Goal: Task Accomplishment & Management: Manage account settings

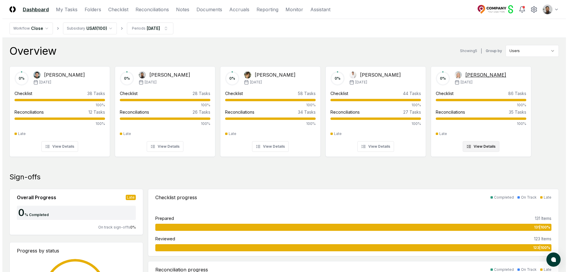
scroll to position [3, 0]
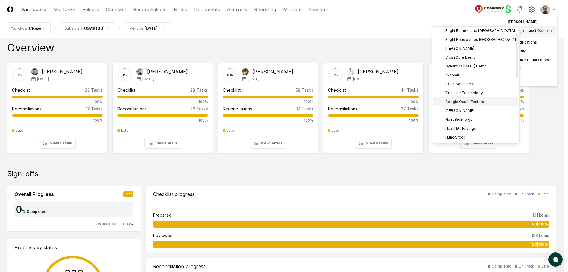
scroll to position [0, 0]
click at [472, 88] on span "Excel Addin Test" at bounding box center [460, 85] width 29 height 5
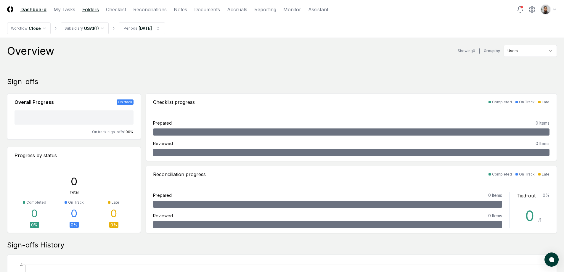
click at [96, 11] on link "Folders" at bounding box center [90, 9] width 17 height 7
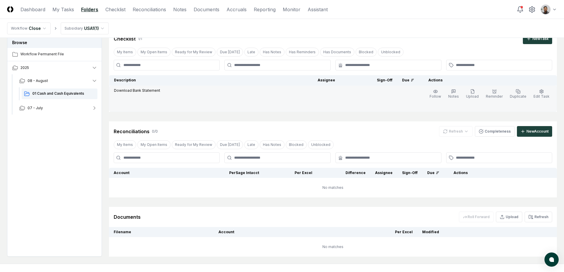
scroll to position [53, 0]
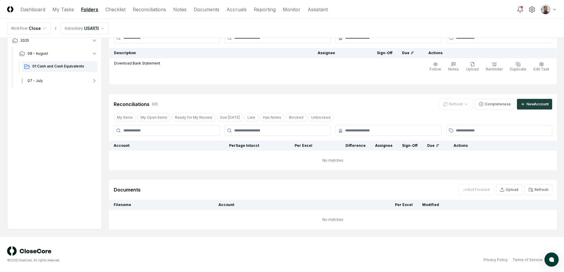
click at [59, 78] on button "07 - July" at bounding box center [59, 80] width 88 height 13
click at [60, 92] on span "01 Cash and Cash Equivalents" at bounding box center [63, 93] width 63 height 5
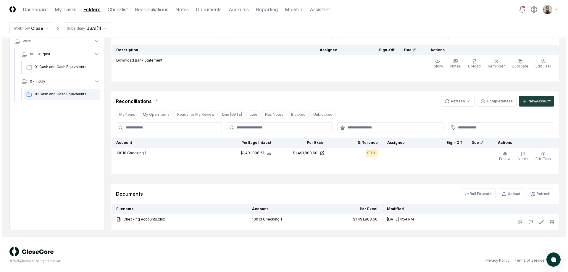
scroll to position [57, 0]
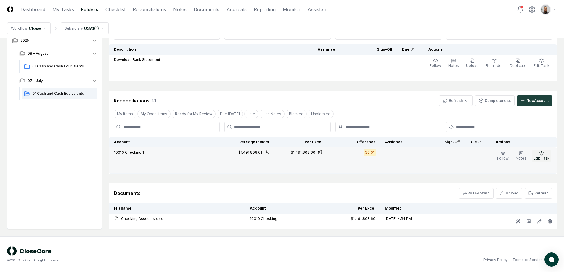
click at [540, 154] on icon "button" at bounding box center [541, 153] width 5 height 5
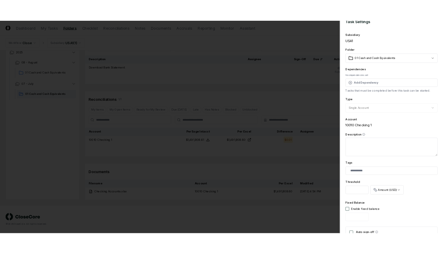
scroll to position [0, 0]
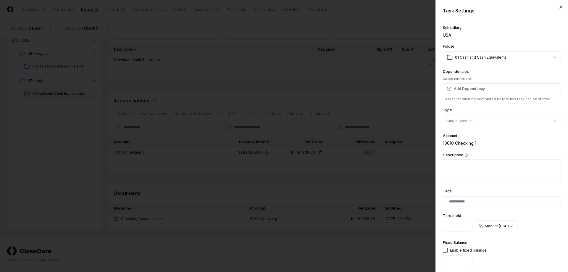
click at [393, 114] on div at bounding box center [284, 136] width 568 height 272
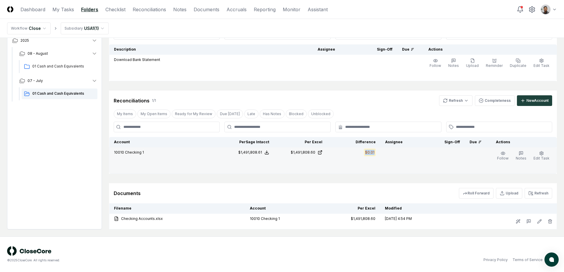
drag, startPoint x: 396, startPoint y: 152, endPoint x: 358, endPoint y: 151, distance: 37.3
click at [358, 151] on tr "10010 Checking 1 Sage Intacct : $1,491,808.61 Excel: $1,491,808.60 Difference: …" at bounding box center [333, 160] width 448 height 26
click at [358, 151] on div "$0.01" at bounding box center [354, 153] width 44 height 7
drag, startPoint x: 359, startPoint y: 152, endPoint x: 389, endPoint y: 153, distance: 30.8
click at [389, 153] on tr "10010 Checking 1 Sage Intacct : $1,491,808.61 Excel: $1,491,808.60 Difference: …" at bounding box center [333, 160] width 448 height 26
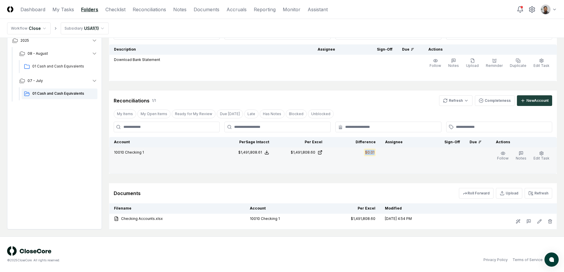
click at [389, 153] on td at bounding box center [409, 160] width 59 height 26
drag, startPoint x: 373, startPoint y: 153, endPoint x: 364, endPoint y: 153, distance: 9.8
click at [364, 153] on tr "10010 Checking 1 Sage Intacct : $1,491,808.61 Excel: $1,491,808.60 Difference: …" at bounding box center [333, 160] width 448 height 26
click at [364, 153] on div "$0.01" at bounding box center [354, 153] width 44 height 7
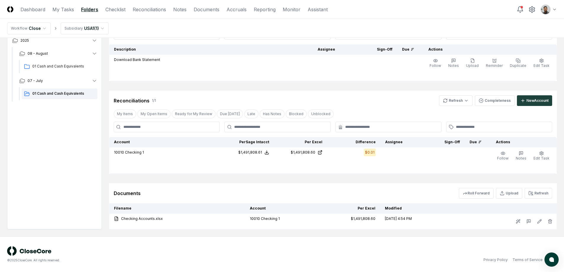
click at [366, 81] on div "Cancel Reassign July 2025: 01 Cash and Cash Equivalents View on One Drive Check…" at bounding box center [333, 108] width 448 height 241
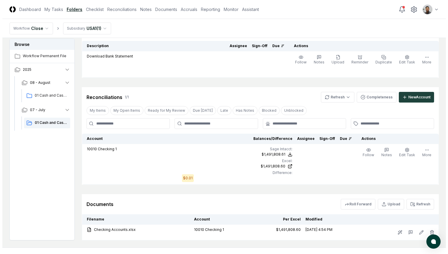
scroll to position [67, 0]
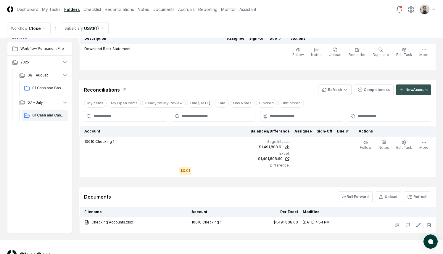
click at [414, 92] on div "New Account" at bounding box center [417, 89] width 22 height 5
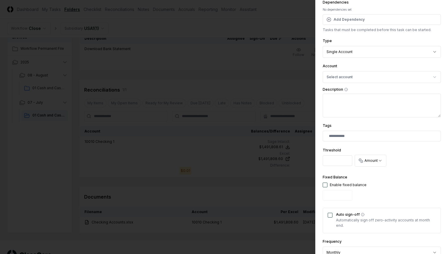
scroll to position [66, 0]
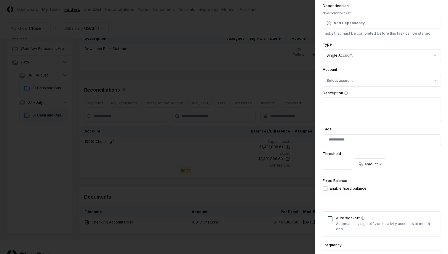
click at [375, 91] on label "Description" at bounding box center [381, 93] width 118 height 4
click at [375, 97] on textarea "Description" at bounding box center [381, 109] width 118 height 24
click at [376, 84] on button "Select account" at bounding box center [381, 81] width 118 height 12
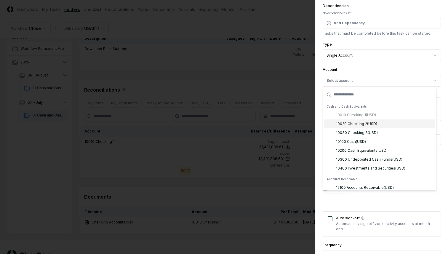
click at [382, 124] on div "10020 Checking 2 ( USD )" at bounding box center [379, 123] width 111 height 9
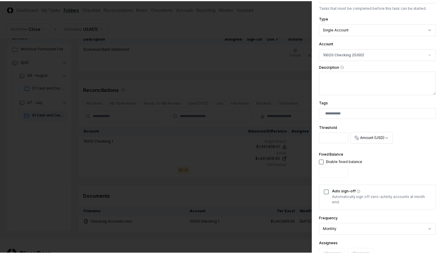
scroll to position [162, 0]
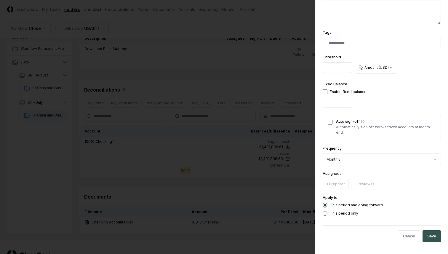
click at [422, 234] on button "Save" at bounding box center [431, 236] width 18 height 12
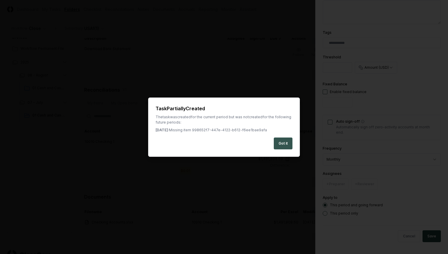
click at [281, 145] on button "Got it" at bounding box center [283, 143] width 19 height 12
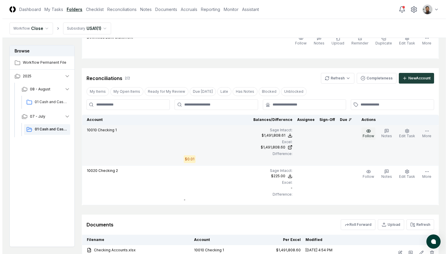
scroll to position [78, 0]
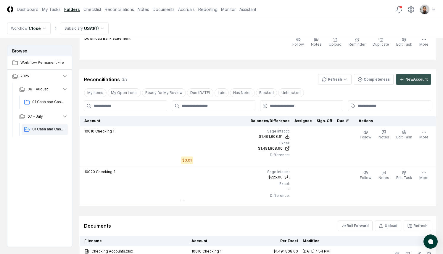
click at [407, 81] on div "New Account" at bounding box center [417, 79] width 22 height 5
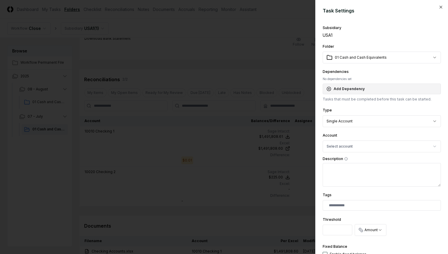
click at [373, 87] on button "Add Dependency" at bounding box center [381, 88] width 118 height 11
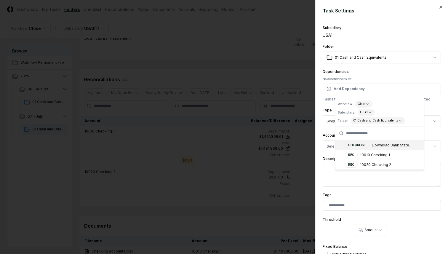
click at [375, 78] on div "No dependencies set" at bounding box center [381, 79] width 118 height 4
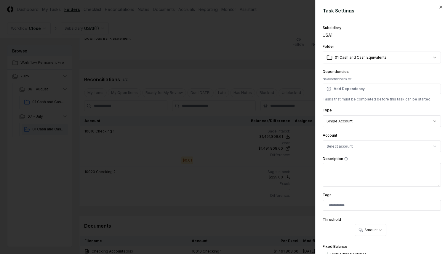
click at [369, 109] on div "**********" at bounding box center [381, 117] width 118 height 20
click at [369, 118] on body "CloseCore Dashboard My Tasks Folders Checklist Reconciliations Notes Documents …" at bounding box center [221, 113] width 443 height 382
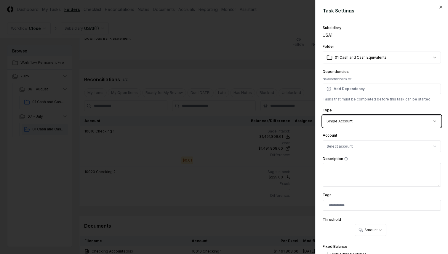
click at [367, 112] on body "CloseCore Dashboard My Tasks Folders Checklist Reconciliations Notes Documents …" at bounding box center [221, 113] width 443 height 382
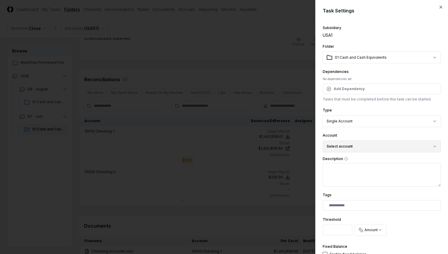
click at [364, 145] on button "Select account" at bounding box center [381, 146] width 118 height 12
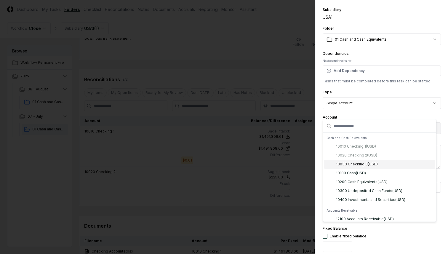
scroll to position [36, 0]
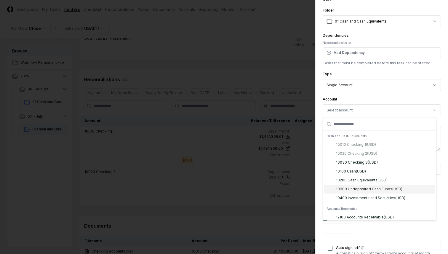
click at [362, 190] on div "10300 Undeposited Cash Funds ( USD )" at bounding box center [369, 188] width 66 height 5
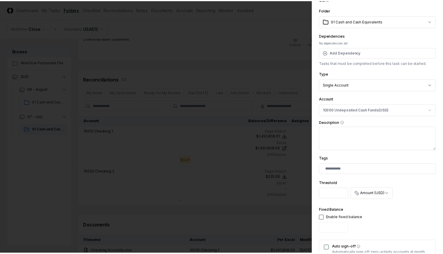
scroll to position [162, 0]
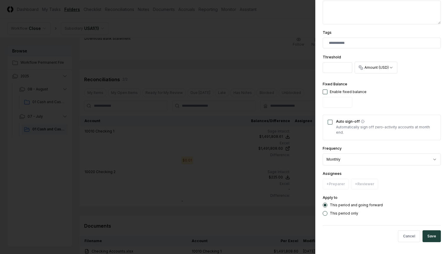
click at [422, 232] on button "Save" at bounding box center [431, 236] width 18 height 12
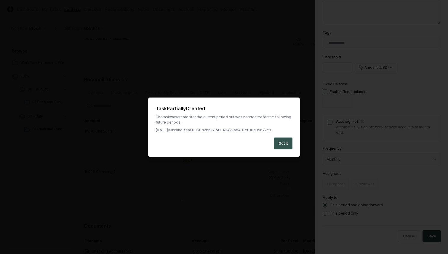
click at [281, 143] on button "Got it" at bounding box center [283, 143] width 19 height 12
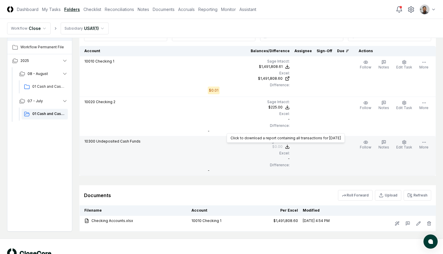
scroll to position [147, 0]
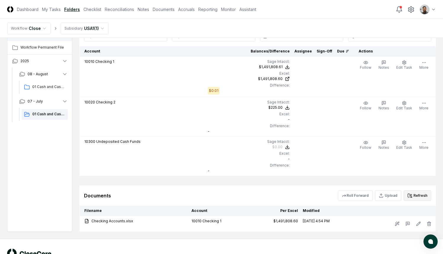
click at [419, 195] on button "Refresh" at bounding box center [418, 195] width 28 height 11
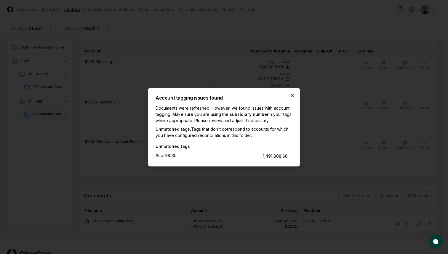
click at [292, 96] on icon "button" at bounding box center [292, 95] width 5 height 5
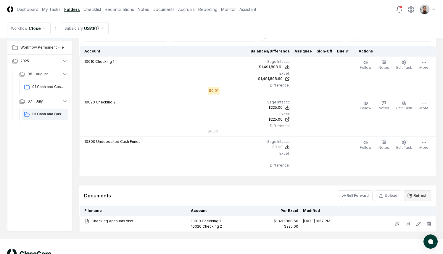
click at [422, 196] on button "Refresh" at bounding box center [418, 195] width 28 height 11
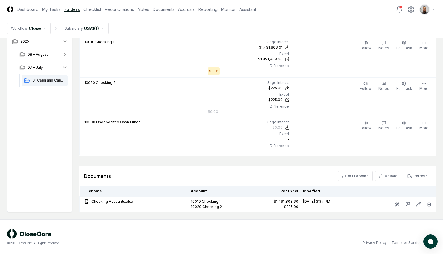
scroll to position [167, 0]
click at [416, 178] on button "Refresh" at bounding box center [418, 176] width 28 height 11
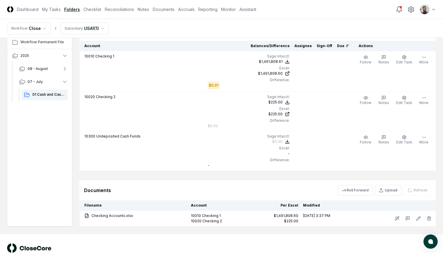
scroll to position [136, 0]
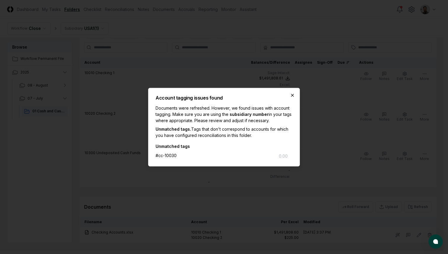
click at [292, 95] on icon "button" at bounding box center [292, 95] width 2 height 2
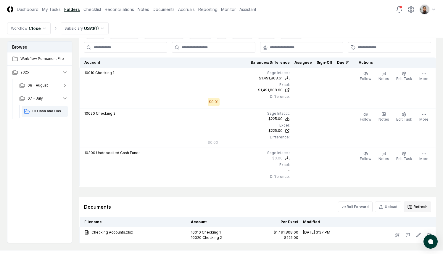
click at [421, 208] on button "Refresh" at bounding box center [418, 206] width 28 height 11
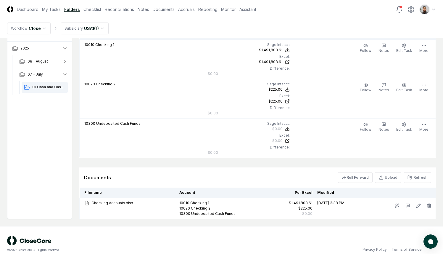
scroll to position [164, 0]
click at [426, 8] on html "CloseCore Dashboard My Tasks Folders Checklist Reconciliations Notes Documents …" at bounding box center [221, 49] width 443 height 426
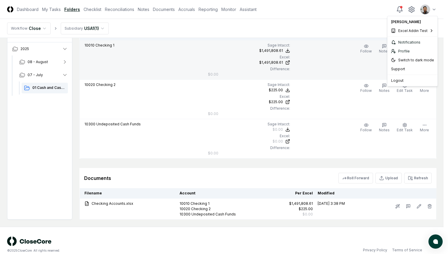
drag, startPoint x: 208, startPoint y: 48, endPoint x: 218, endPoint y: 53, distance: 11.5
click at [209, 48] on html "CloseCore Dashboard My Tasks Folders Checklist Reconciliations Notes Documents …" at bounding box center [224, 49] width 448 height 426
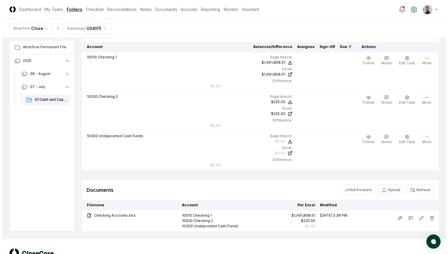
scroll to position [116, 0]
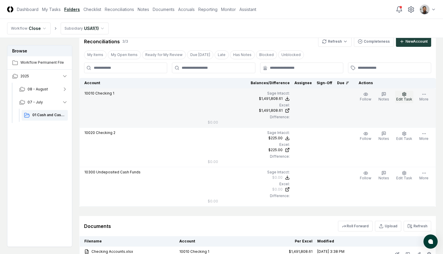
click at [404, 96] on icon "button" at bounding box center [404, 94] width 5 height 5
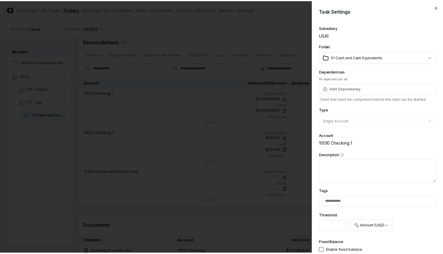
scroll to position [159, 0]
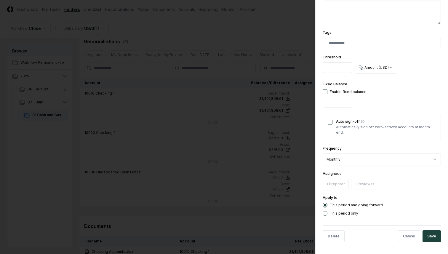
click at [229, 150] on div at bounding box center [224, 127] width 448 height 254
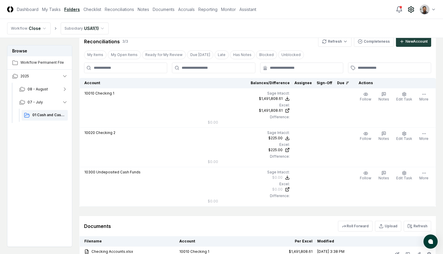
click at [413, 11] on icon at bounding box center [411, 10] width 5 height 6
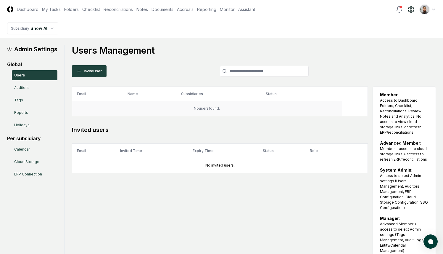
click at [94, 104] on td "No users found." at bounding box center [207, 108] width 270 height 15
drag, startPoint x: 198, startPoint y: 107, endPoint x: 231, endPoint y: 111, distance: 33.3
click at [231, 111] on td "No users found." at bounding box center [207, 108] width 270 height 15
drag, startPoint x: 226, startPoint y: 111, endPoint x: 183, endPoint y: 107, distance: 43.1
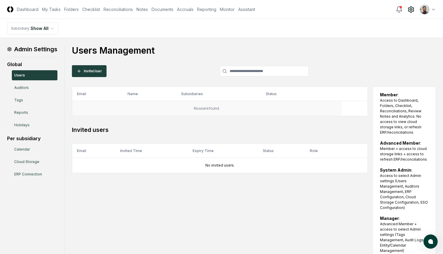
click at [183, 107] on td "No users found." at bounding box center [207, 108] width 270 height 15
drag, startPoint x: 187, startPoint y: 107, endPoint x: 227, endPoint y: 108, distance: 40.6
click at [227, 108] on td "No users found." at bounding box center [207, 108] width 270 height 15
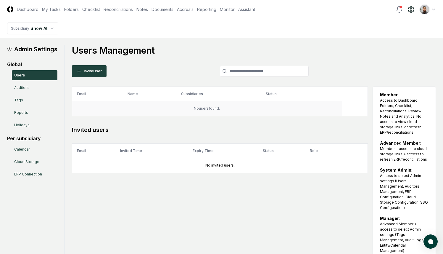
drag, startPoint x: 227, startPoint y: 108, endPoint x: 189, endPoint y: 107, distance: 38.5
click at [189, 107] on td "No users found." at bounding box center [207, 108] width 270 height 15
drag, startPoint x: 189, startPoint y: 107, endPoint x: 242, endPoint y: 109, distance: 53.3
click at [242, 109] on td "No users found." at bounding box center [207, 108] width 270 height 15
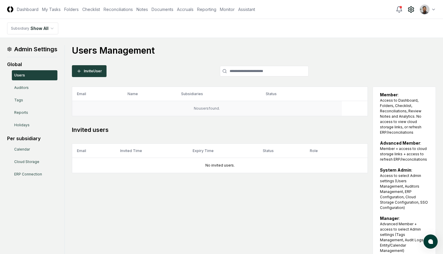
click at [242, 109] on td "No users found." at bounding box center [207, 108] width 270 height 15
drag, startPoint x: 222, startPoint y: 109, endPoint x: 188, endPoint y: 108, distance: 34.1
click at [188, 108] on td "No users found." at bounding box center [207, 108] width 270 height 15
drag, startPoint x: 188, startPoint y: 108, endPoint x: 222, endPoint y: 109, distance: 34.7
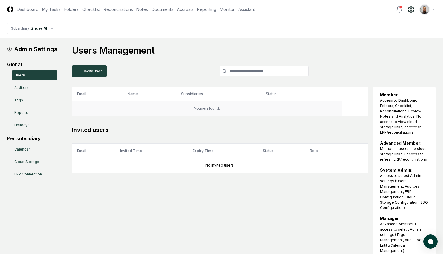
click at [222, 109] on td "No users found." at bounding box center [207, 108] width 270 height 15
drag, startPoint x: 222, startPoint y: 109, endPoint x: 178, endPoint y: 108, distance: 44.7
click at [178, 108] on td "No users found." at bounding box center [207, 108] width 270 height 15
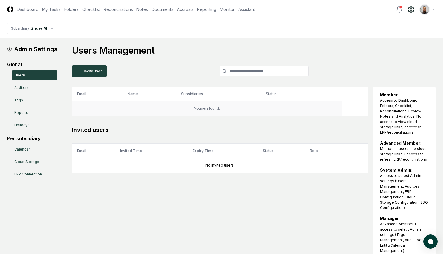
drag, startPoint x: 175, startPoint y: 109, endPoint x: 234, endPoint y: 109, distance: 58.3
click at [234, 109] on td "No users found." at bounding box center [207, 108] width 270 height 15
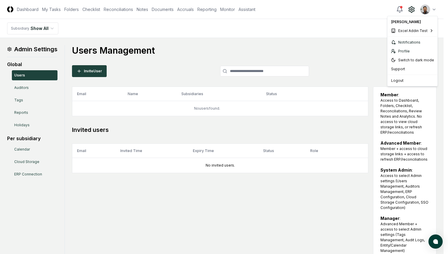
click at [433, 11] on html "CloseCore Dashboard My Tasks Folders Checklist Reconciliations Notes Documents …" at bounding box center [224, 161] width 448 height 322
click at [353, 59] on html "CloseCore Dashboard My Tasks Folders Checklist Reconciliations Notes Documents …" at bounding box center [224, 161] width 448 height 322
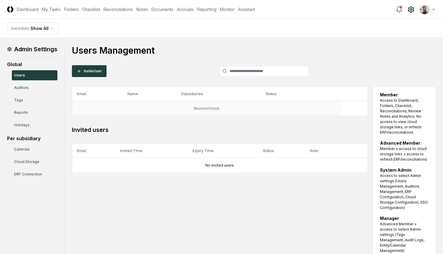
drag, startPoint x: 236, startPoint y: 106, endPoint x: 193, endPoint y: 107, distance: 43.0
click at [193, 107] on td "No users found." at bounding box center [207, 108] width 270 height 15
drag, startPoint x: 192, startPoint y: 107, endPoint x: 215, endPoint y: 108, distance: 22.8
click at [214, 108] on td "No users found." at bounding box center [207, 108] width 270 height 15
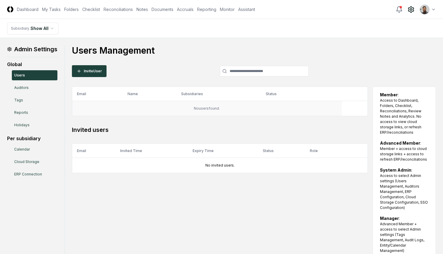
click at [215, 108] on td "No users found." at bounding box center [207, 108] width 270 height 15
drag, startPoint x: 224, startPoint y: 111, endPoint x: 206, endPoint y: 110, distance: 18.1
click at [206, 110] on td "No users found." at bounding box center [207, 108] width 270 height 15
click at [340, 61] on div "Users Management Invite User Email Name Subsidiaries Status Role No users found…" at bounding box center [254, 162] width 364 height 235
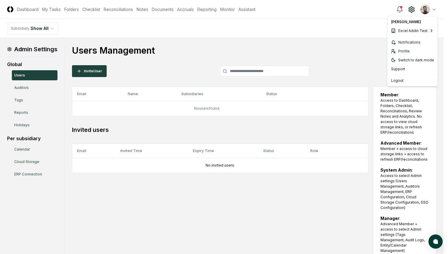
click at [430, 10] on html "CloseCore Dashboard My Tasks Folders Checklist Reconciliations Notes Documents …" at bounding box center [224, 161] width 448 height 322
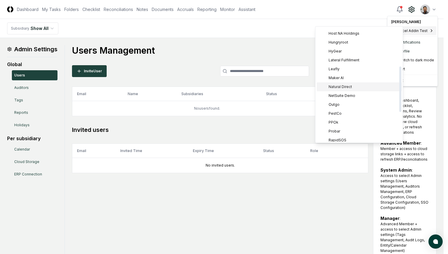
scroll to position [97, 0]
click at [357, 97] on div "NetSuite Demo" at bounding box center [358, 95] width 85 height 9
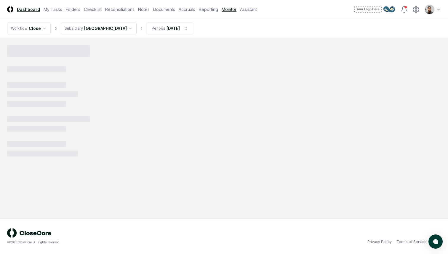
click at [225, 10] on link "Monitor" at bounding box center [228, 9] width 15 height 6
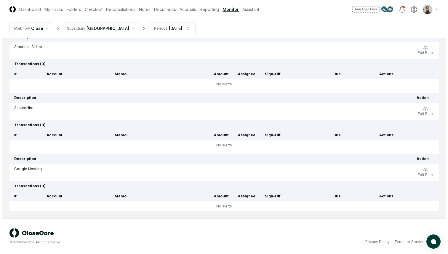
scroll to position [58, 0]
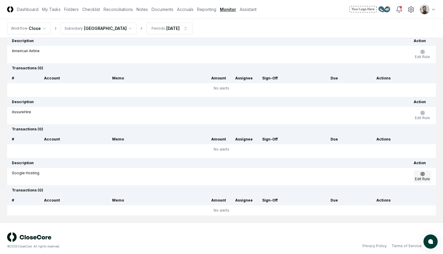
click at [431, 176] on button "Edit Rule" at bounding box center [422, 176] width 17 height 12
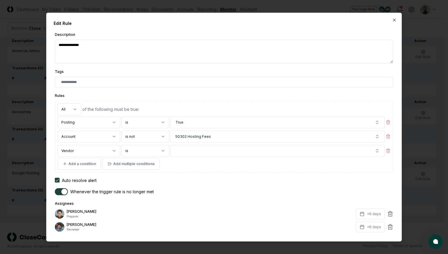
type textarea "*"
click at [416, 145] on div at bounding box center [224, 127] width 448 height 254
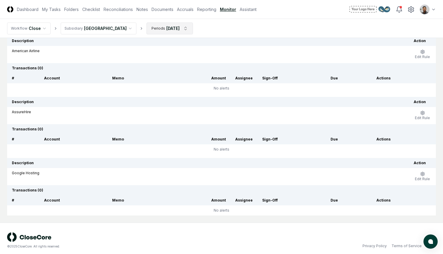
click at [165, 29] on html "CloseCore Dashboard My Tasks Folders Checklist Reconciliations Notes Documents …" at bounding box center [221, 100] width 443 height 316
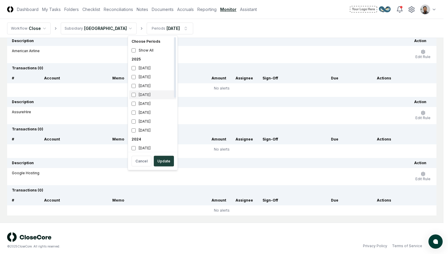
click at [146, 90] on div "May 2025" at bounding box center [152, 94] width 47 height 9
click at [147, 85] on div "June 2025" at bounding box center [152, 85] width 47 height 9
click at [149, 95] on div "May 2025" at bounding box center [152, 94] width 47 height 9
click at [152, 70] on div "August 2025" at bounding box center [152, 68] width 47 height 9
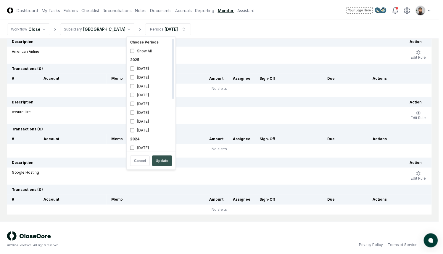
scroll to position [2, 0]
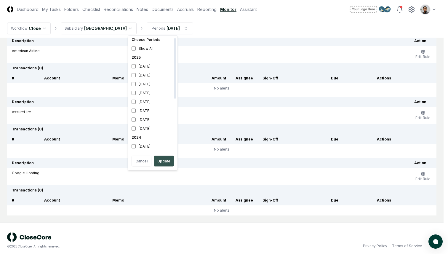
click at [164, 160] on button "Update" at bounding box center [164, 161] width 20 height 11
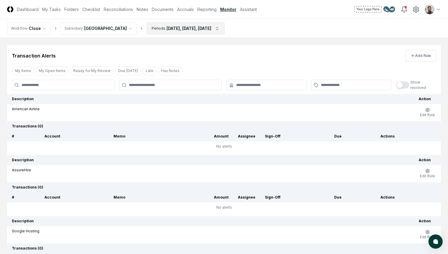
click at [188, 31] on html "CloseCore Dashboard My Tasks Folders Checklist Reconciliations Notes Documents …" at bounding box center [224, 158] width 448 height 316
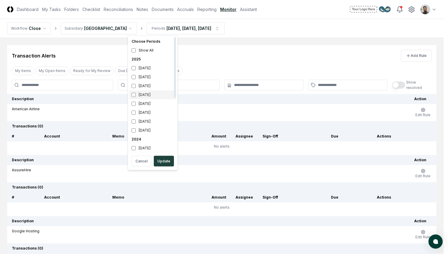
click at [149, 95] on div "May 2025" at bounding box center [152, 94] width 47 height 9
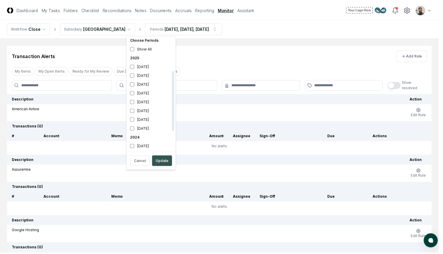
scroll to position [63, 0]
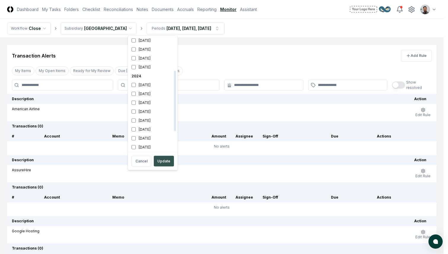
click at [165, 159] on button "Update" at bounding box center [164, 161] width 20 height 11
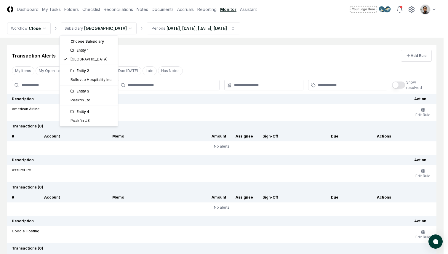
click at [97, 31] on html "CloseCore Dashboard My Tasks Folders Checklist Reconciliations Notes Documents …" at bounding box center [224, 158] width 448 height 316
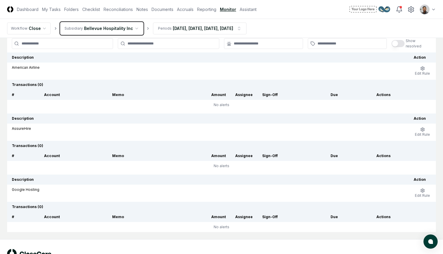
scroll to position [62, 0]
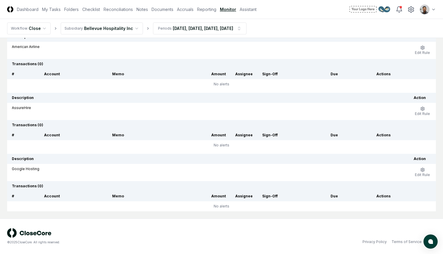
click at [248, 84] on td "No alerts" at bounding box center [221, 84] width 429 height 10
drag, startPoint x: 243, startPoint y: 87, endPoint x: 212, endPoint y: 85, distance: 31.1
click at [212, 85] on td "No alerts" at bounding box center [221, 84] width 429 height 10
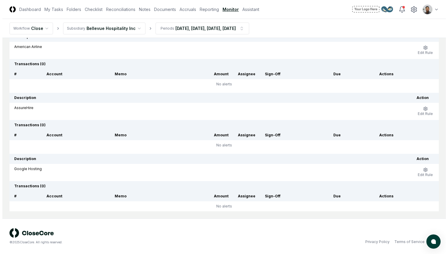
scroll to position [0, 0]
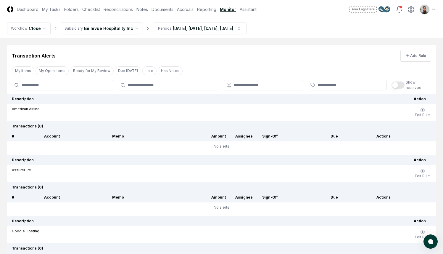
click at [428, 11] on html "CloseCore Dashboard My Tasks Folders Checklist Reconciliations Notes Documents …" at bounding box center [221, 158] width 443 height 316
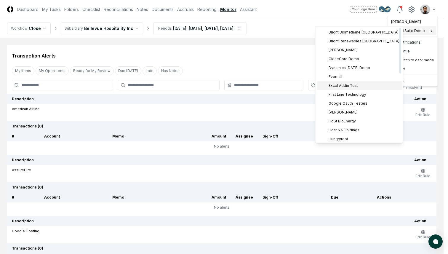
click at [358, 87] on div "Excel Addin Test" at bounding box center [358, 85] width 85 height 9
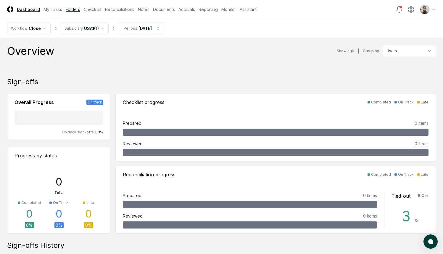
click at [71, 11] on link "Folders" at bounding box center [73, 9] width 15 height 6
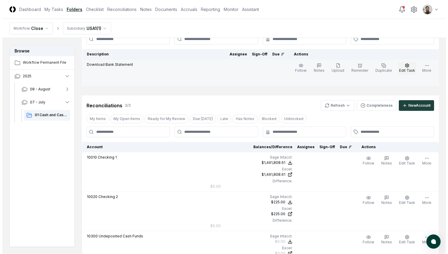
scroll to position [52, 0]
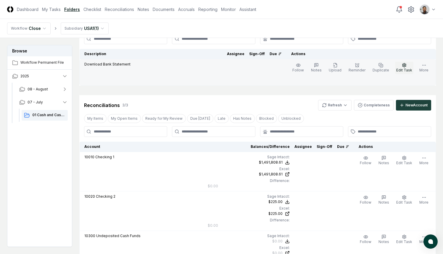
click at [405, 70] on span "Edit Task" at bounding box center [404, 70] width 16 height 4
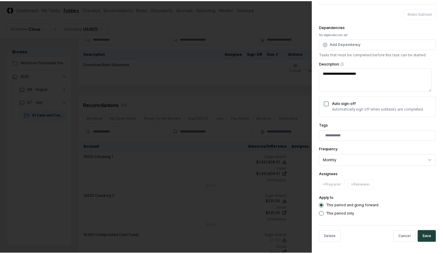
scroll to position [61, 0]
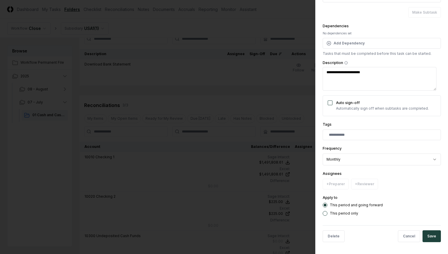
type textarea "*"
click at [221, 141] on div at bounding box center [224, 127] width 448 height 254
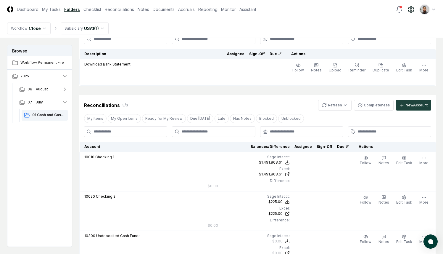
click at [411, 9] on icon at bounding box center [411, 9] width 7 height 7
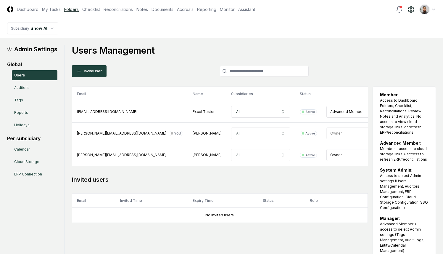
click at [70, 9] on link "Folders" at bounding box center [71, 9] width 15 height 6
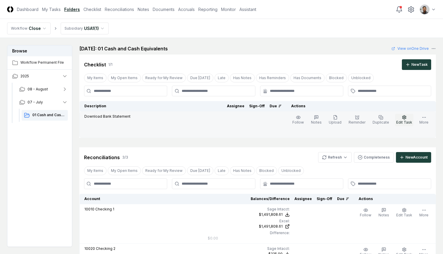
click at [409, 118] on button "Edit Task" at bounding box center [404, 120] width 18 height 12
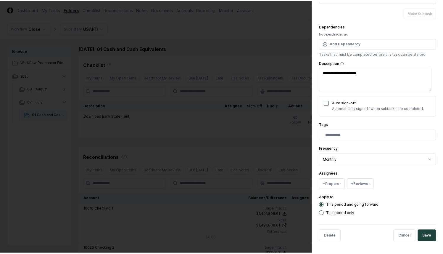
scroll to position [61, 0]
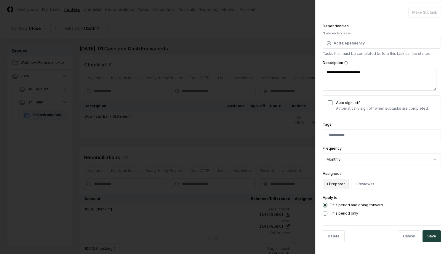
click at [343, 180] on button "+ Preparer" at bounding box center [335, 184] width 26 height 11
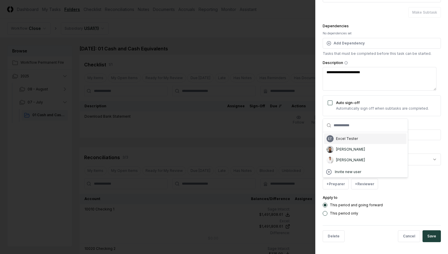
click at [374, 142] on div "ET Excel Tester" at bounding box center [365, 138] width 82 height 11
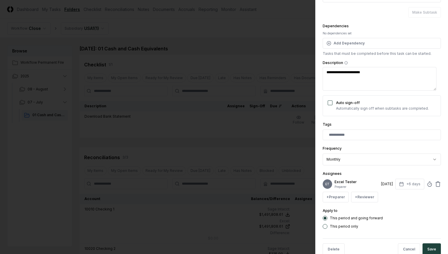
click at [425, 248] on button "Save" at bounding box center [431, 249] width 18 height 12
type textarea "*"
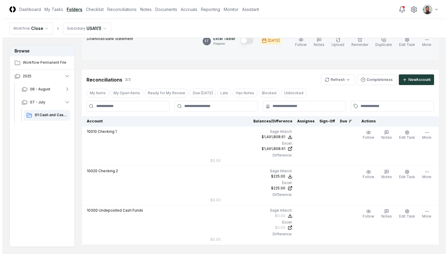
scroll to position [118, 0]
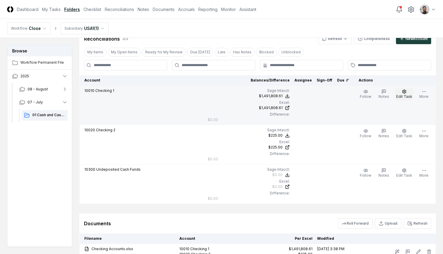
click at [406, 93] on icon "button" at bounding box center [404, 91] width 5 height 5
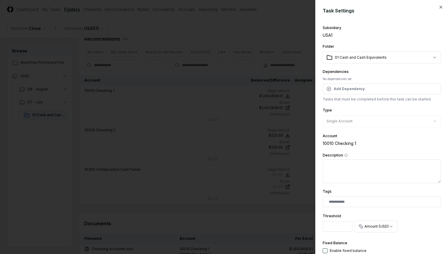
scroll to position [159, 0]
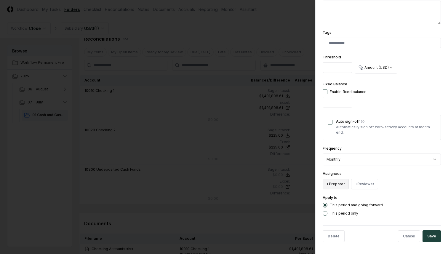
click at [336, 185] on button "+ Preparer" at bounding box center [335, 184] width 26 height 11
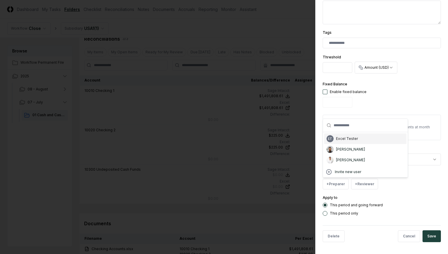
click at [356, 144] on div "ET Excel Tester" at bounding box center [365, 138] width 82 height 11
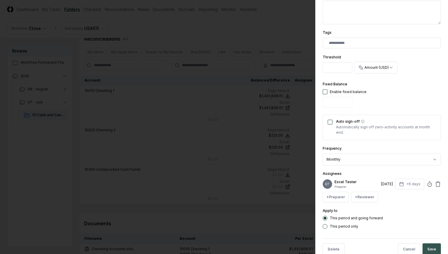
click at [428, 245] on button "Save" at bounding box center [431, 249] width 18 height 12
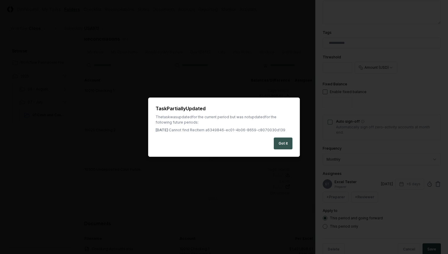
click at [283, 146] on button "Got it" at bounding box center [283, 143] width 19 height 12
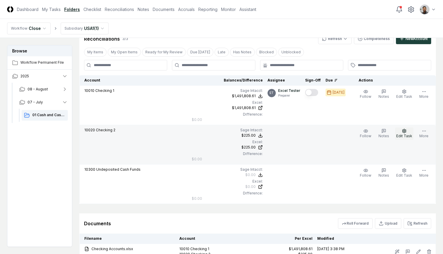
click at [403, 132] on button "Edit Task" at bounding box center [404, 133] width 18 height 12
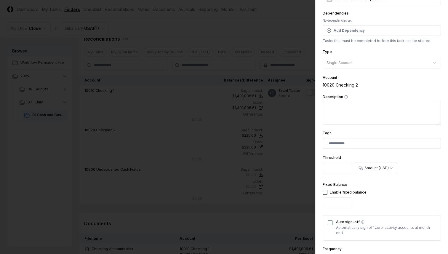
scroll to position [125, 0]
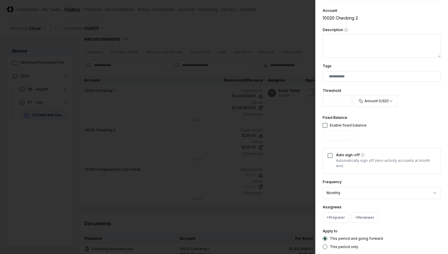
click at [368, 191] on body "CloseCore Dashboard My Tasks Folders Checklist Reconciliations Notes Documents …" at bounding box center [221, 94] width 443 height 425
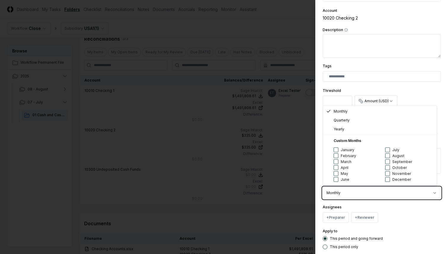
click at [375, 208] on body "CloseCore Dashboard My Tasks Folders Checklist Reconciliations Notes Documents …" at bounding box center [221, 94] width 443 height 425
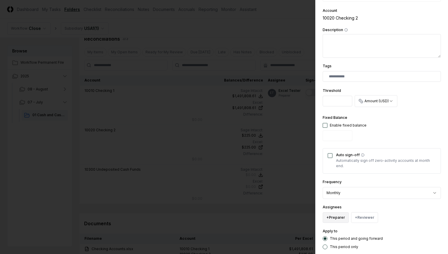
click at [344, 214] on button "+ Preparer" at bounding box center [335, 217] width 26 height 11
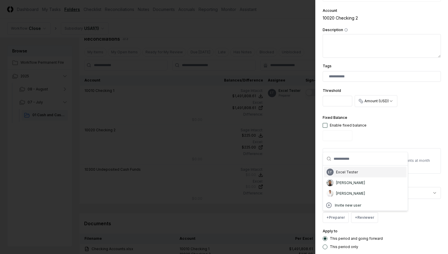
click at [354, 174] on div "Excel Tester" at bounding box center [347, 171] width 22 height 5
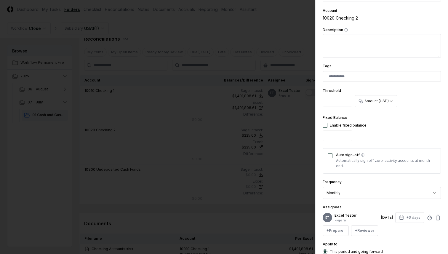
scroll to position [172, 0]
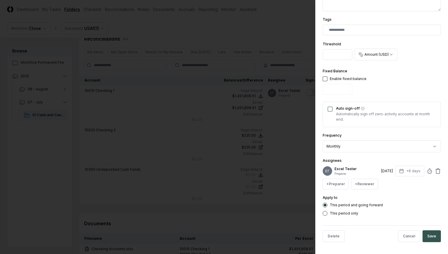
click at [423, 234] on button "Save" at bounding box center [431, 236] width 18 height 12
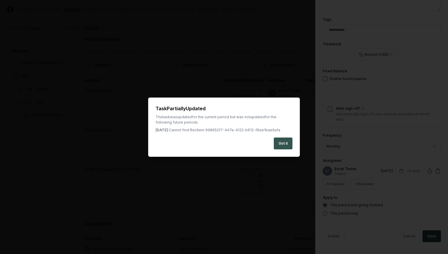
click at [284, 142] on button "Got it" at bounding box center [283, 143] width 19 height 12
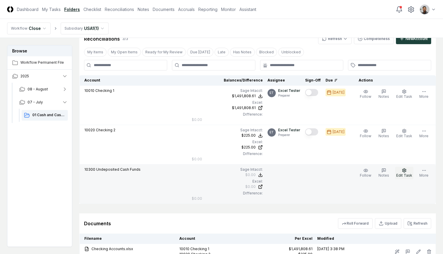
click at [402, 176] on span "Edit Task" at bounding box center [404, 175] width 16 height 4
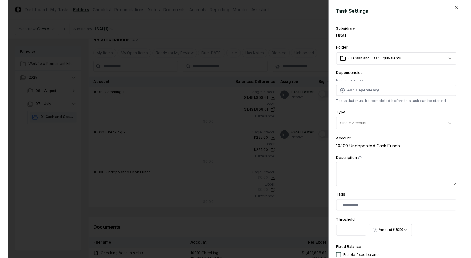
scroll to position [159, 0]
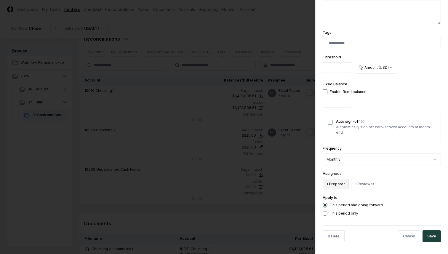
click at [341, 184] on button "+ Preparer" at bounding box center [335, 184] width 26 height 11
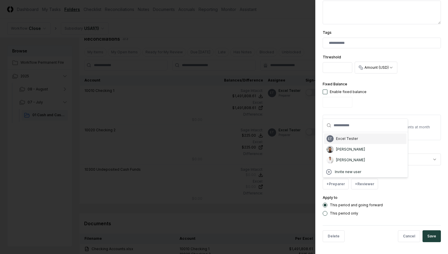
click at [356, 142] on div "ET Excel Tester" at bounding box center [365, 138] width 82 height 11
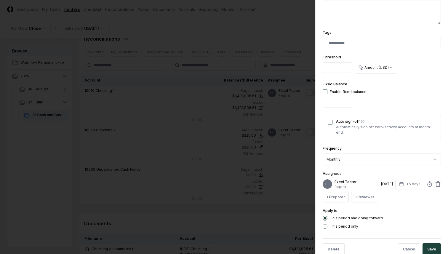
click at [423, 243] on div "Delete Cancel Save" at bounding box center [381, 249] width 118 height 22
click at [424, 245] on button "Save" at bounding box center [431, 249] width 18 height 12
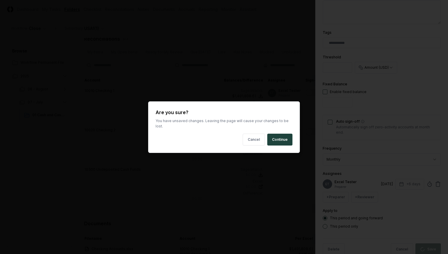
click at [275, 168] on body "CloseCore Dashboard My Tasks Folders Checklist Reconciliations Notes Documents …" at bounding box center [221, 94] width 443 height 425
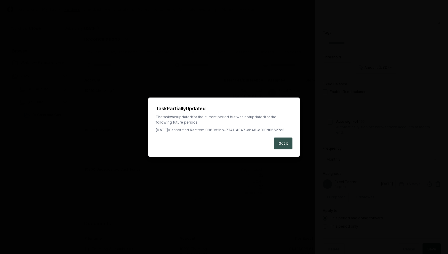
click at [284, 141] on button "Got it" at bounding box center [283, 143] width 19 height 12
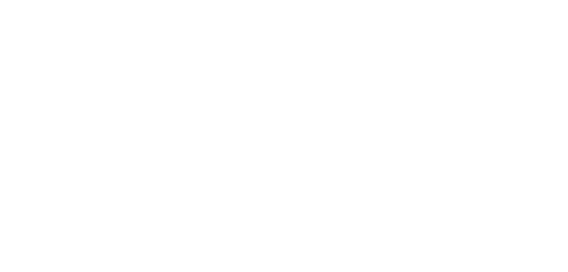
scroll to position [0, 0]
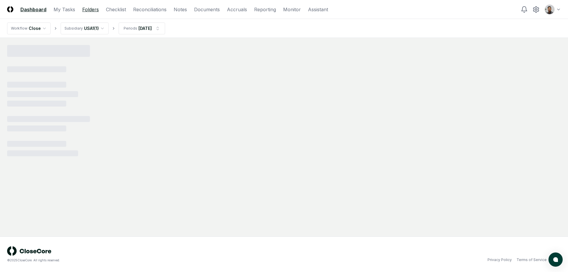
click at [84, 11] on link "Folders" at bounding box center [90, 9] width 17 height 7
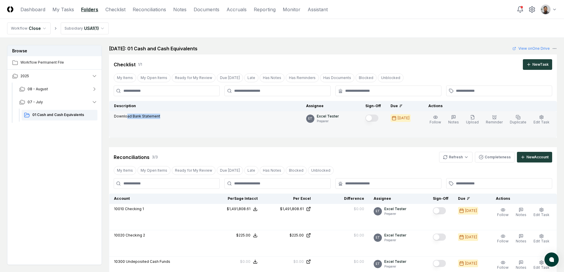
drag, startPoint x: 161, startPoint y: 120, endPoint x: 128, endPoint y: 114, distance: 34.1
click at [128, 114] on td "Download Bank Statement" at bounding box center [205, 124] width 192 height 26
click at [128, 114] on p "Download Bank Statement" at bounding box center [137, 116] width 46 height 5
drag, startPoint x: 113, startPoint y: 115, endPoint x: 160, endPoint y: 116, distance: 46.8
click at [160, 116] on td "Download Bank Statement" at bounding box center [205, 124] width 192 height 26
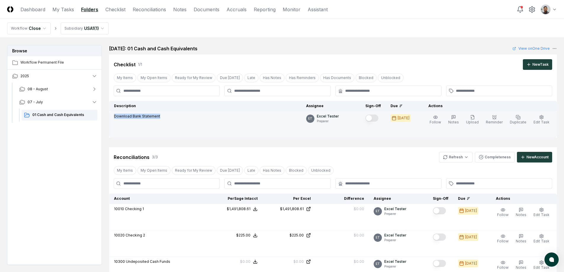
click at [160, 116] on div "Download Bank Statement" at bounding box center [205, 117] width 183 height 7
drag, startPoint x: 160, startPoint y: 116, endPoint x: 120, endPoint y: 117, distance: 40.3
click at [120, 117] on div "Download Bank Statement" at bounding box center [205, 117] width 183 height 7
click at [120, 117] on p "Download Bank Statement" at bounding box center [137, 116] width 46 height 5
drag, startPoint x: 121, startPoint y: 116, endPoint x: 159, endPoint y: 117, distance: 38.2
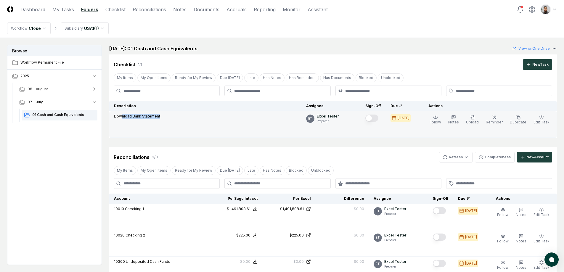
click at [159, 117] on div "Download Bank Statement" at bounding box center [205, 117] width 183 height 7
drag, startPoint x: 159, startPoint y: 117, endPoint x: 125, endPoint y: 116, distance: 34.4
click at [125, 116] on div "Download Bank Statement" at bounding box center [205, 117] width 183 height 7
click at [125, 116] on p "Download Bank Statement" at bounding box center [137, 116] width 46 height 5
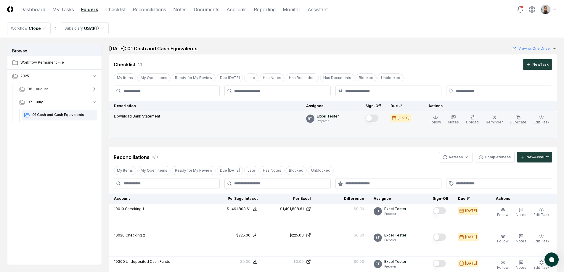
drag, startPoint x: 130, startPoint y: 116, endPoint x: 163, endPoint y: 119, distance: 33.6
click at [163, 119] on div "Download Bank Statement" at bounding box center [205, 117] width 183 height 7
drag, startPoint x: 164, startPoint y: 118, endPoint x: 128, endPoint y: 115, distance: 35.6
click at [129, 116] on div "Download Bank Statement" at bounding box center [205, 117] width 183 height 7
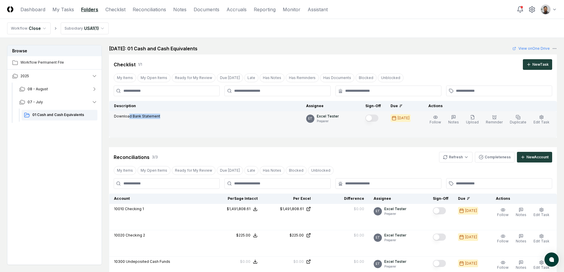
click at [128, 115] on p "Download Bank Statement" at bounding box center [137, 116] width 46 height 5
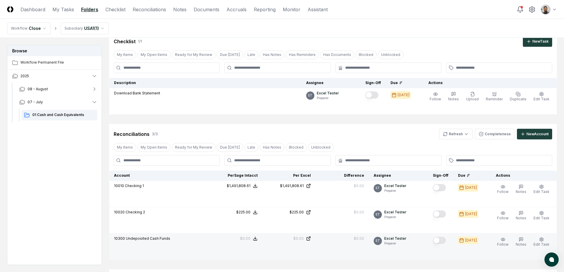
scroll to position [22, 0]
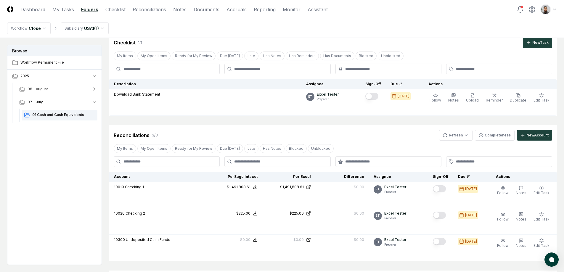
click at [354, 45] on div "Checklist 1 / 1 New Task" at bounding box center [333, 42] width 438 height 11
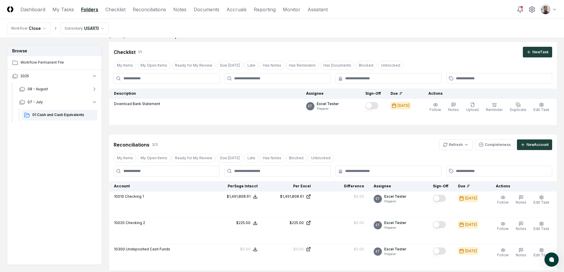
scroll to position [0, 0]
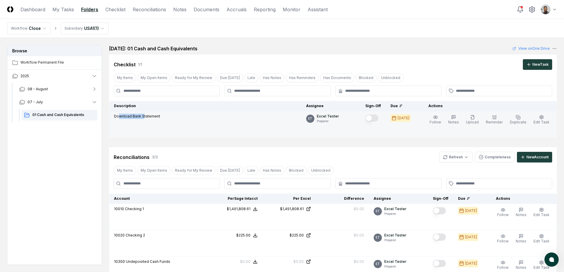
drag, startPoint x: 144, startPoint y: 115, endPoint x: 120, endPoint y: 117, distance: 24.1
click at [120, 117] on p "Download Bank Statement" at bounding box center [137, 116] width 46 height 5
drag, startPoint x: 124, startPoint y: 118, endPoint x: 165, endPoint y: 120, distance: 41.5
click at [165, 120] on div "Download Bank Statement" at bounding box center [205, 117] width 183 height 7
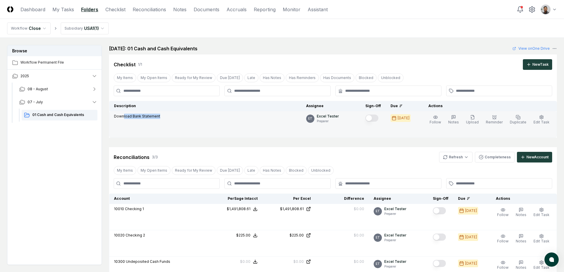
click at [165, 120] on div "Download Bank Statement" at bounding box center [205, 117] width 183 height 7
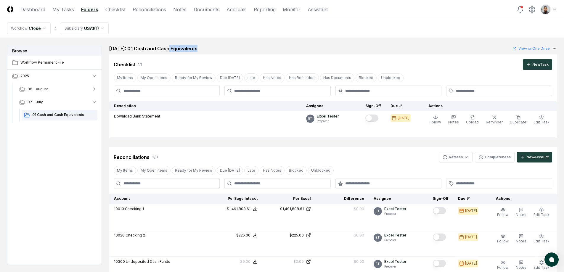
drag, startPoint x: 167, startPoint y: 47, endPoint x: 206, endPoint y: 51, distance: 39.2
click at [205, 51] on div "July 2025: 01 Cash and Cash Equivalents" at bounding box center [157, 48] width 96 height 7
drag, startPoint x: 202, startPoint y: 50, endPoint x: 155, endPoint y: 47, distance: 47.8
click at [155, 47] on div "July 2025: 01 Cash and Cash Equivalents" at bounding box center [157, 48] width 96 height 7
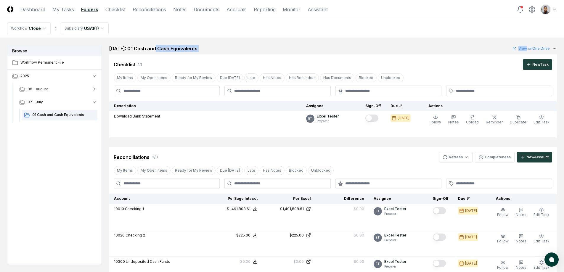
click at [155, 47] on h2 "July 2025: 01 Cash and Cash Equivalents" at bounding box center [153, 48] width 89 height 7
drag, startPoint x: 139, startPoint y: 48, endPoint x: 233, endPoint y: 51, distance: 93.9
click at [233, 51] on div "July 2025: 01 Cash and Cash Equivalents View on One Drive" at bounding box center [333, 48] width 448 height 7
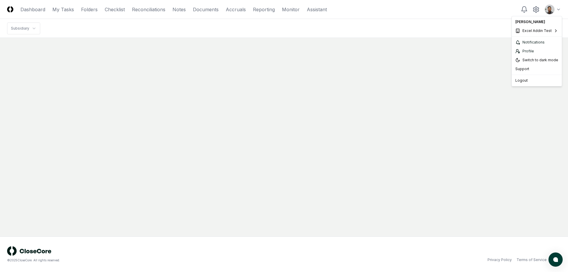
click at [550, 11] on html "CloseCore Dashboard My Tasks Folders Checklist Reconciliations Notes Documents …" at bounding box center [284, 136] width 568 height 272
click at [537, 81] on div "Logout" at bounding box center [537, 80] width 48 height 9
